Goal: Book appointment/travel/reservation

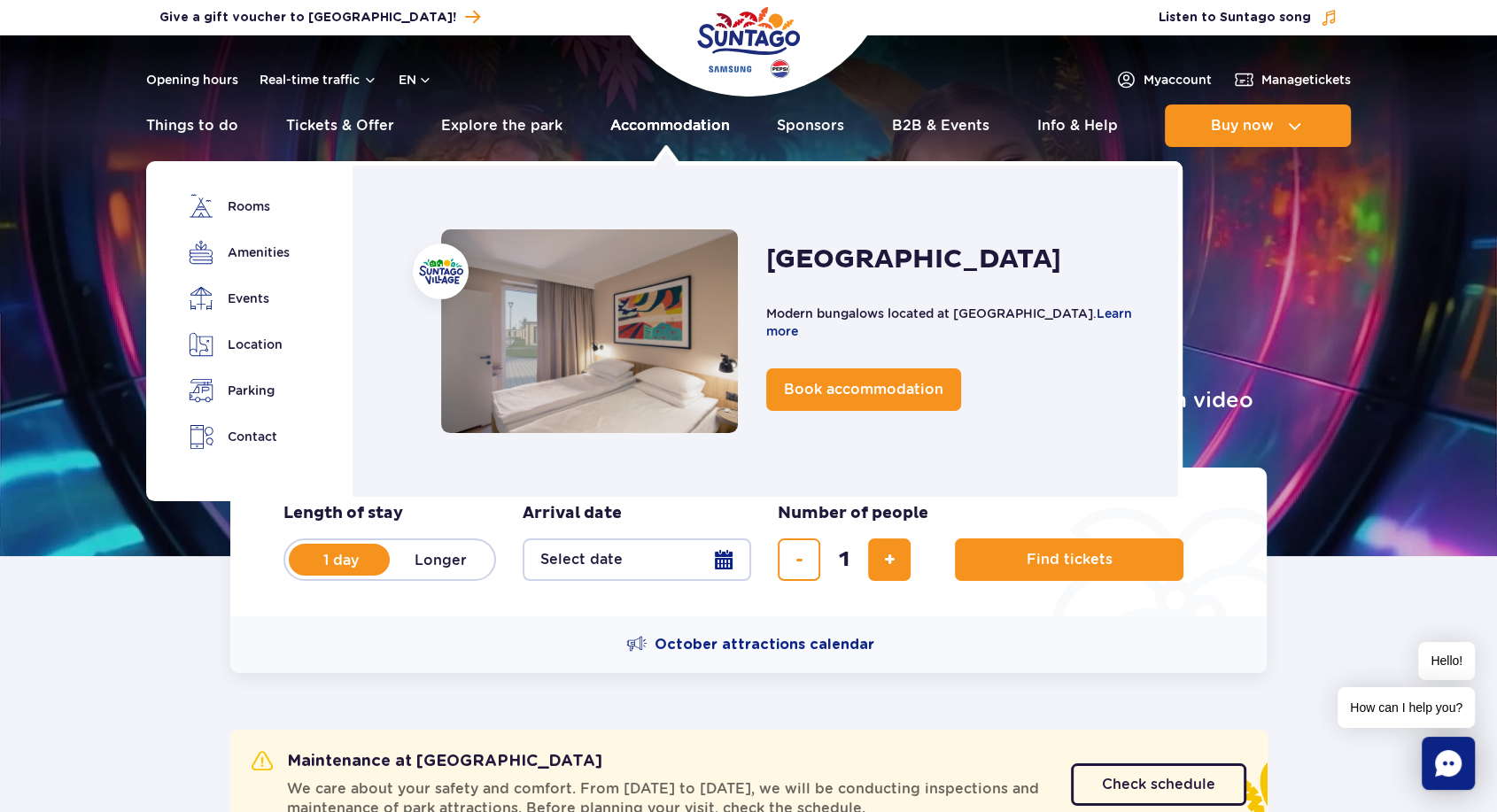
click at [647, 121] on link "Accommodation" at bounding box center [670, 125] width 119 height 43
